Goal: Obtain resource: Download file/media

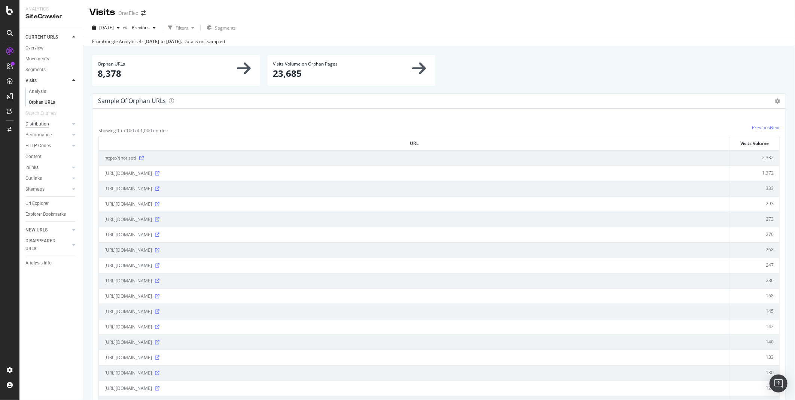
click at [40, 122] on div "Distribution" at bounding box center [37, 124] width 24 height 8
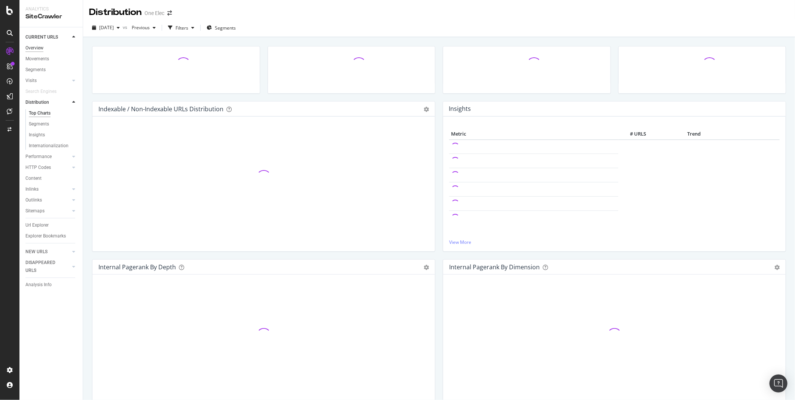
click at [38, 47] on div "Overview" at bounding box center [34, 48] width 18 height 8
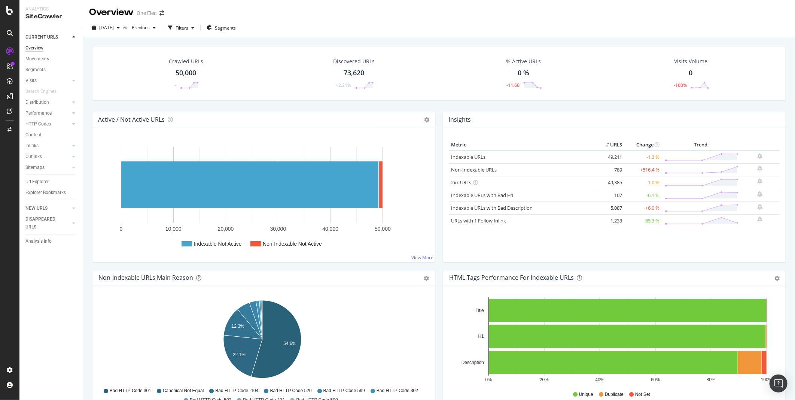
click at [454, 170] on link "Non-Indexable URLs" at bounding box center [474, 169] width 46 height 7
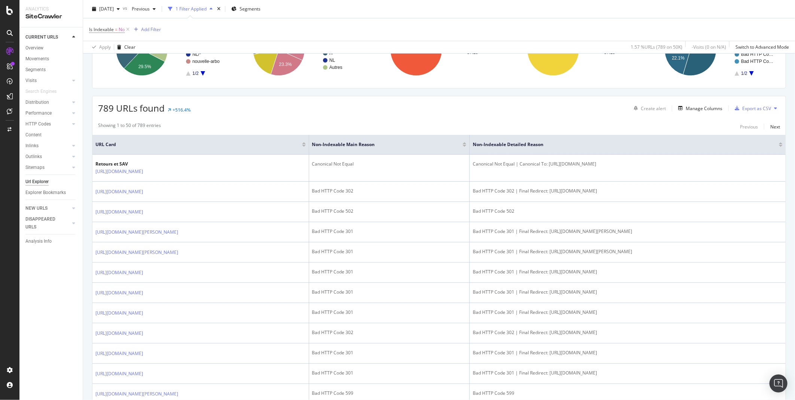
scroll to position [125, 0]
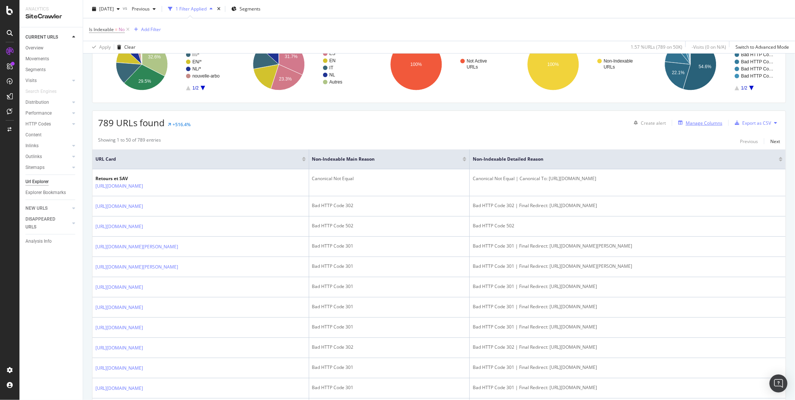
click at [707, 126] on div "Manage Columns" at bounding box center [704, 123] width 37 height 6
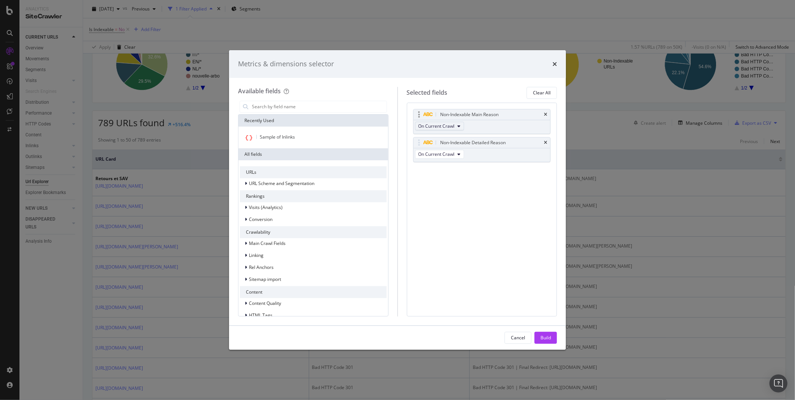
click at [447, 124] on span "On Current Crawl" at bounding box center [437, 126] width 36 height 6
click at [316, 110] on input "modal" at bounding box center [319, 106] width 136 height 11
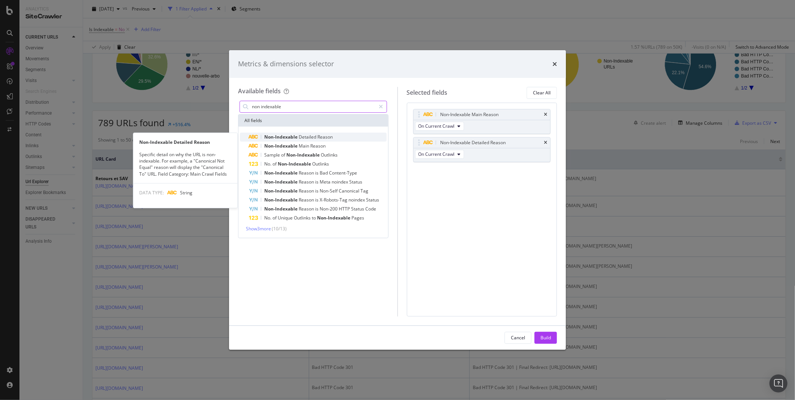
type input "non indexable"
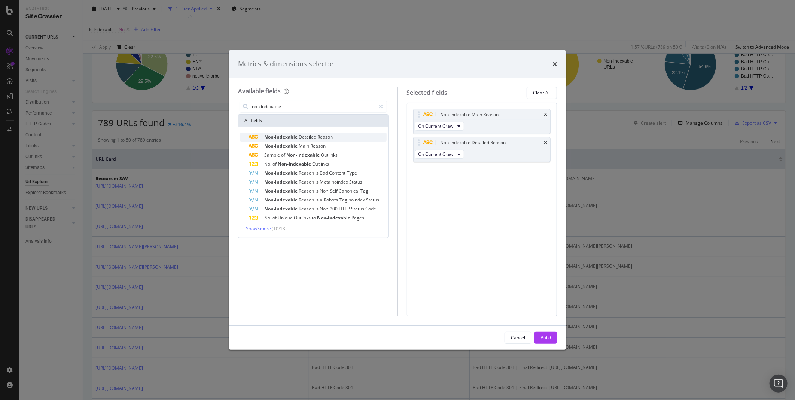
click at [280, 136] on span "Non-Indexable" at bounding box center [281, 137] width 34 height 6
click at [546, 173] on icon "times" at bounding box center [545, 170] width 3 height 4
click at [553, 62] on icon "times" at bounding box center [555, 64] width 4 height 6
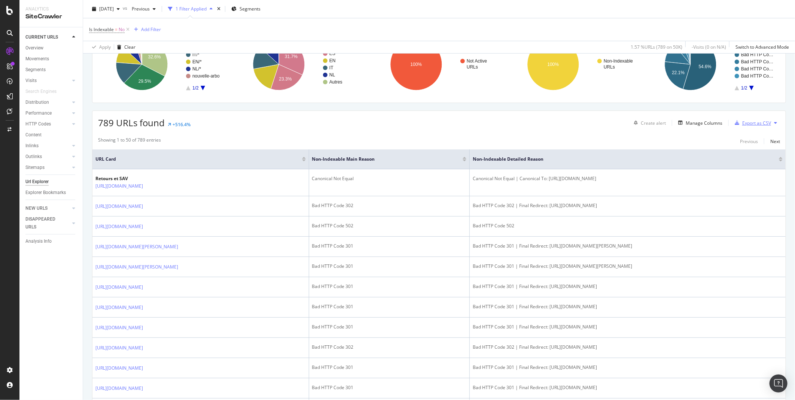
click at [755, 128] on div "Export as CSV" at bounding box center [751, 122] width 39 height 11
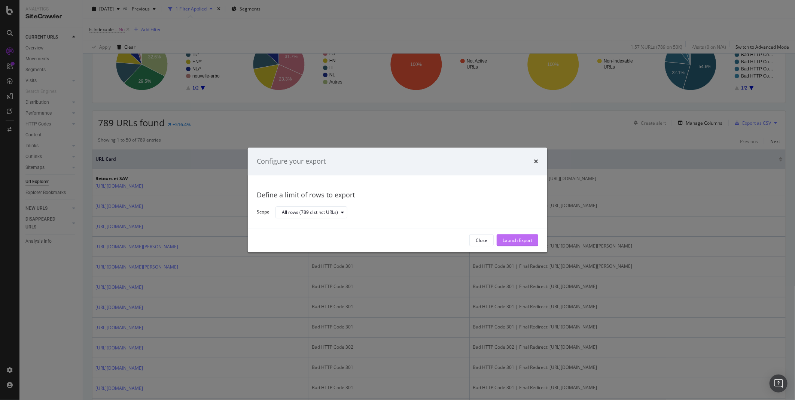
click at [514, 241] on div "Launch Export" at bounding box center [518, 240] width 30 height 6
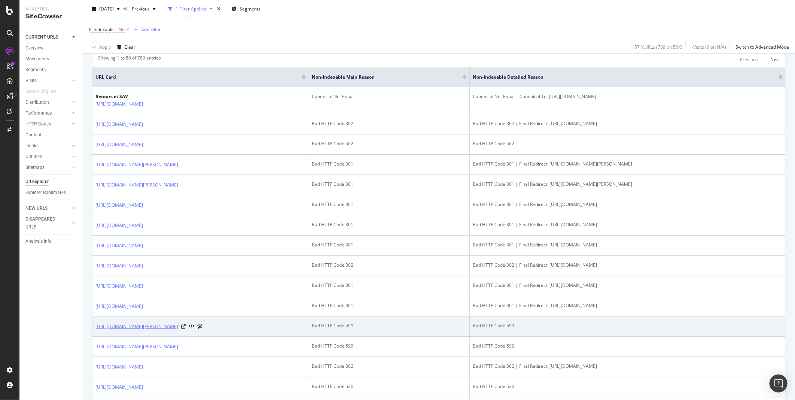
scroll to position [208, 0]
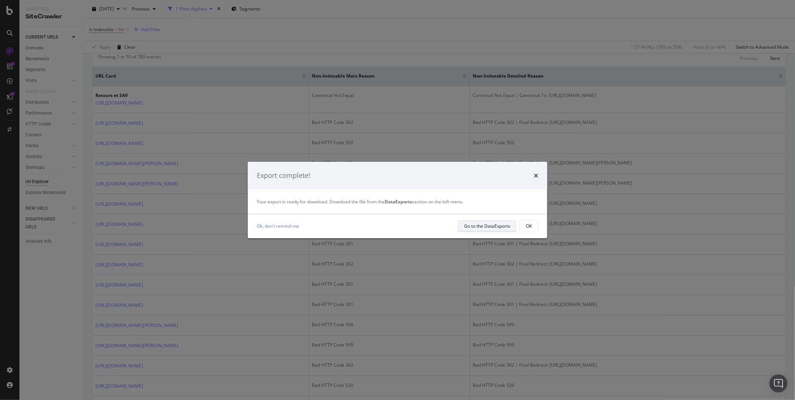
click at [480, 227] on div "Go to the DataExports" at bounding box center [487, 226] width 46 height 6
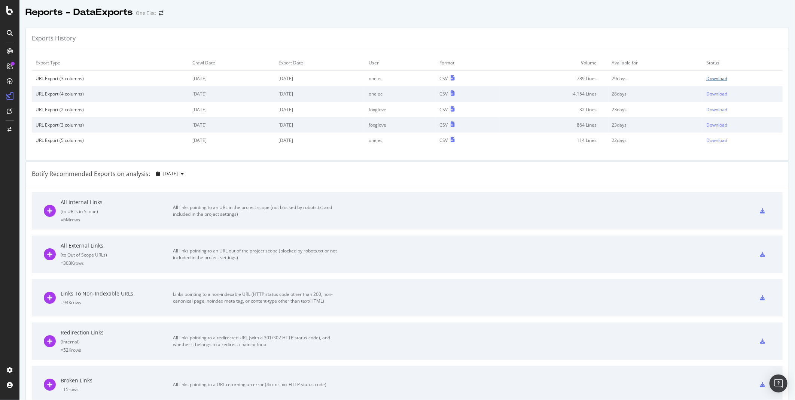
click at [707, 80] on div "Download" at bounding box center [717, 78] width 21 height 6
click at [8, 32] on icon at bounding box center [10, 33] width 6 height 6
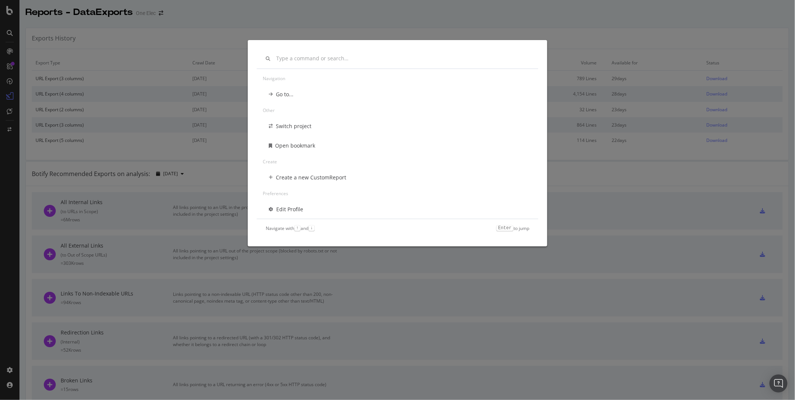
scroll to position [25, 0]
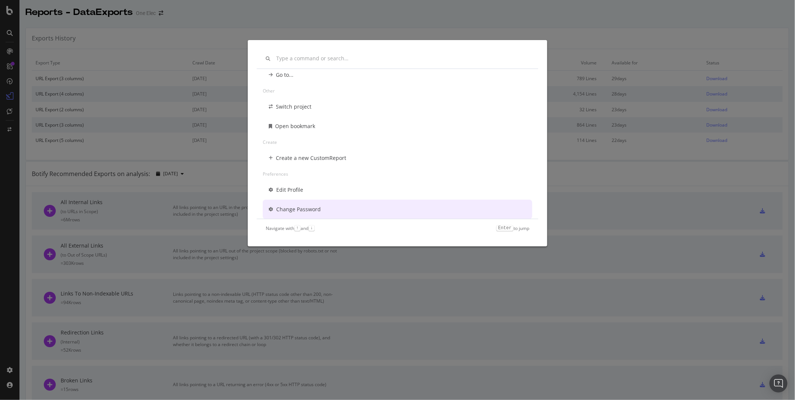
click at [589, 33] on div "Navigation Go to... Other Switch project Open bookmark Create Create a new Cust…" at bounding box center [397, 200] width 795 height 400
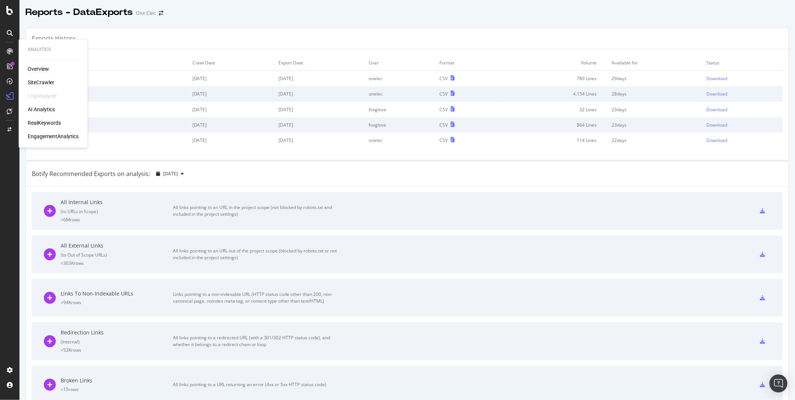
click at [35, 69] on div "Overview" at bounding box center [38, 69] width 21 height 7
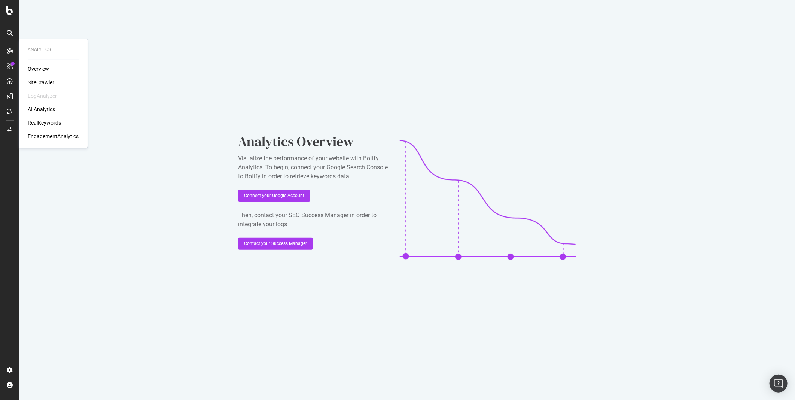
click at [6, 51] on div at bounding box center [10, 51] width 12 height 12
click at [34, 82] on div "SiteCrawler" at bounding box center [41, 82] width 27 height 7
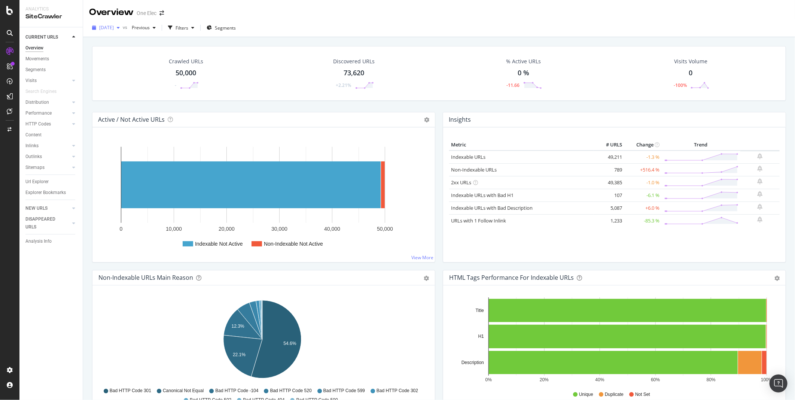
click at [112, 27] on span "[DATE]" at bounding box center [106, 27] width 15 height 6
click at [108, 66] on div "[DATE]" at bounding box center [119, 68] width 39 height 7
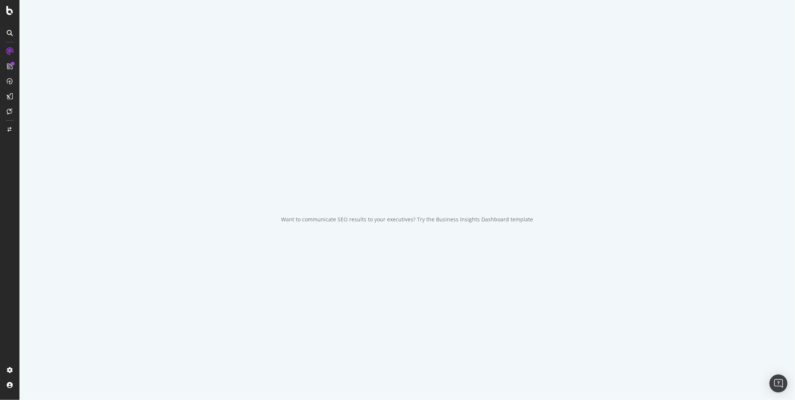
click at [108, 66] on div "Want to communicate SEO results to your executives? Try the Business Insights D…" at bounding box center [407, 200] width 776 height 400
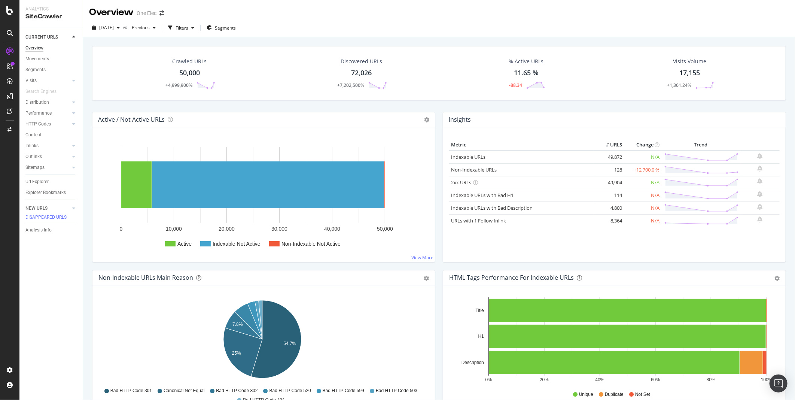
click at [453, 170] on link "Non-Indexable URLs" at bounding box center [474, 169] width 46 height 7
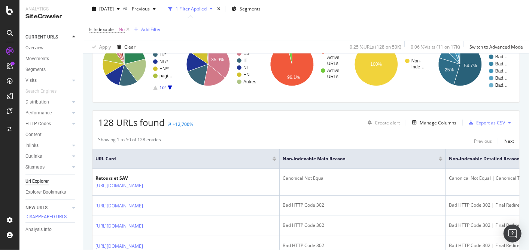
scroll to position [125, 0]
